Goal: Task Accomplishment & Management: Manage account settings

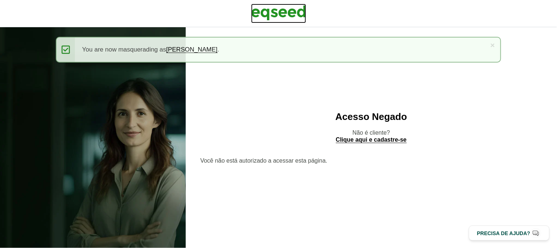
click at [293, 15] on img at bounding box center [278, 13] width 55 height 18
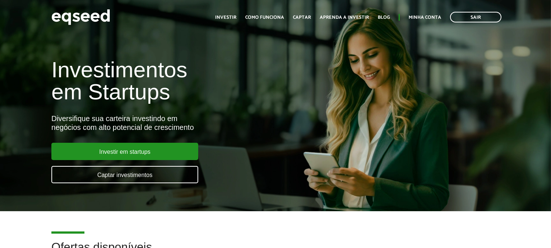
click at [518, 22] on div "Sair Toggle navigation Toggle navigation Início Investir Como funciona Captar A…" at bounding box center [275, 16] width 551 height 19
click at [425, 20] on link "Minha conta" at bounding box center [425, 17] width 33 height 5
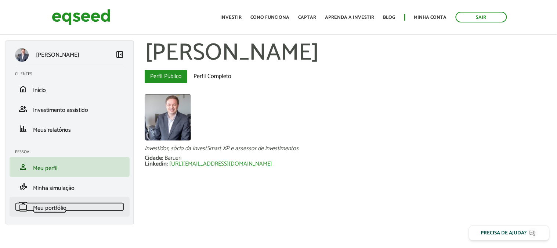
click at [53, 203] on span "Meu portfólio" at bounding box center [49, 208] width 33 height 10
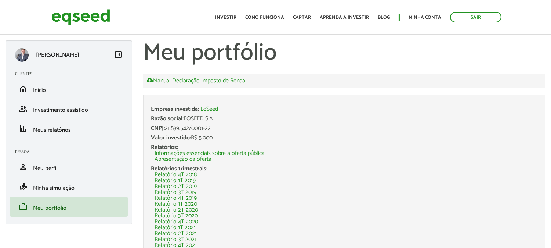
drag, startPoint x: 457, startPoint y: 71, endPoint x: 497, endPoint y: 31, distance: 56.4
click at [157, 53] on h1 "Meu portfólio" at bounding box center [344, 53] width 403 height 26
click at [347, 61] on h1 "Meu portfólio" at bounding box center [344, 53] width 403 height 26
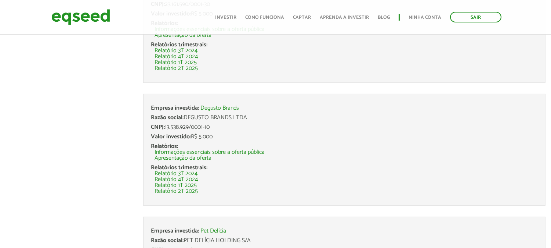
scroll to position [605, 0]
